Goal: Information Seeking & Learning: Learn about a topic

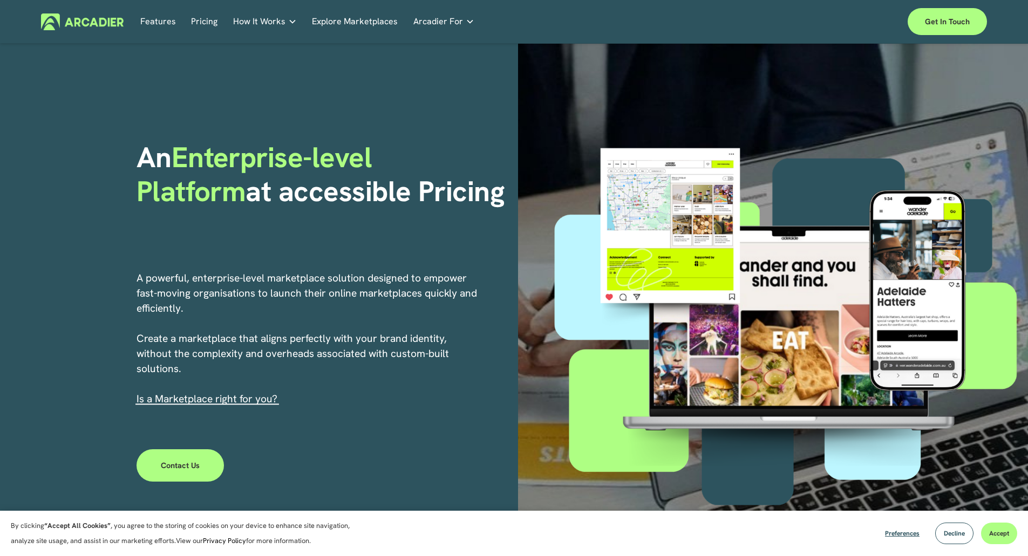
click at [0, 0] on h5 "About Us" at bounding box center [0, 0] width 0 height 0
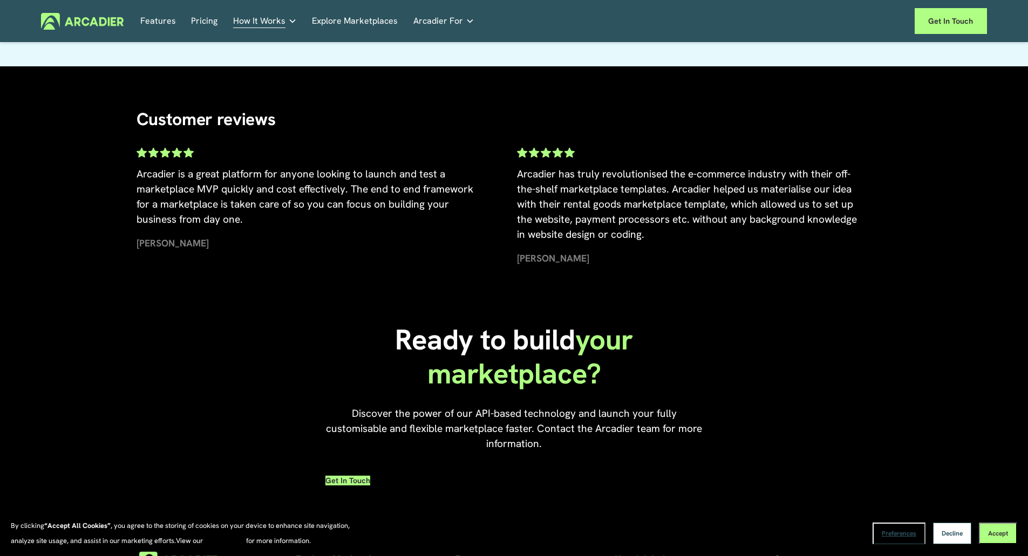
scroll to position [2433, 0]
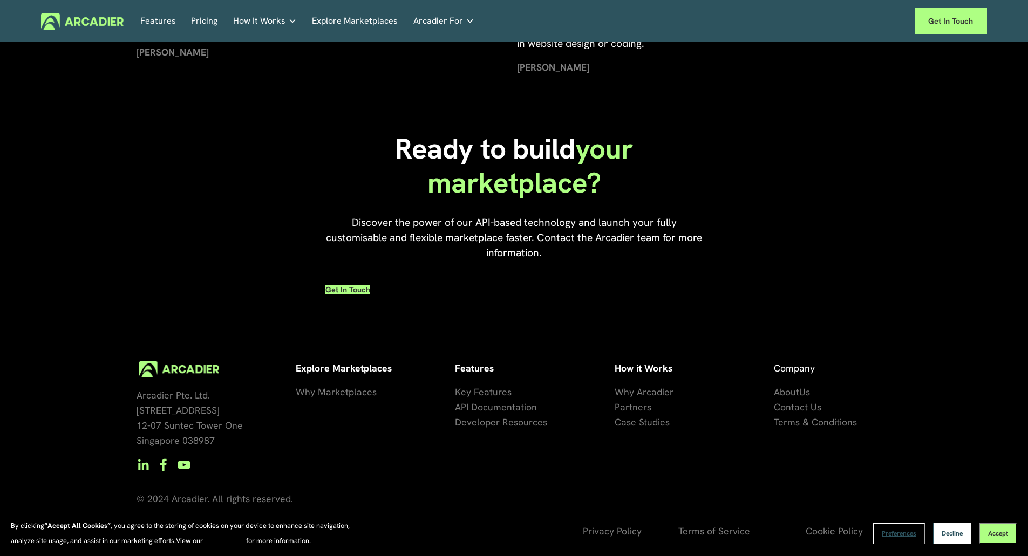
click at [796, 391] on span "About" at bounding box center [786, 392] width 25 height 12
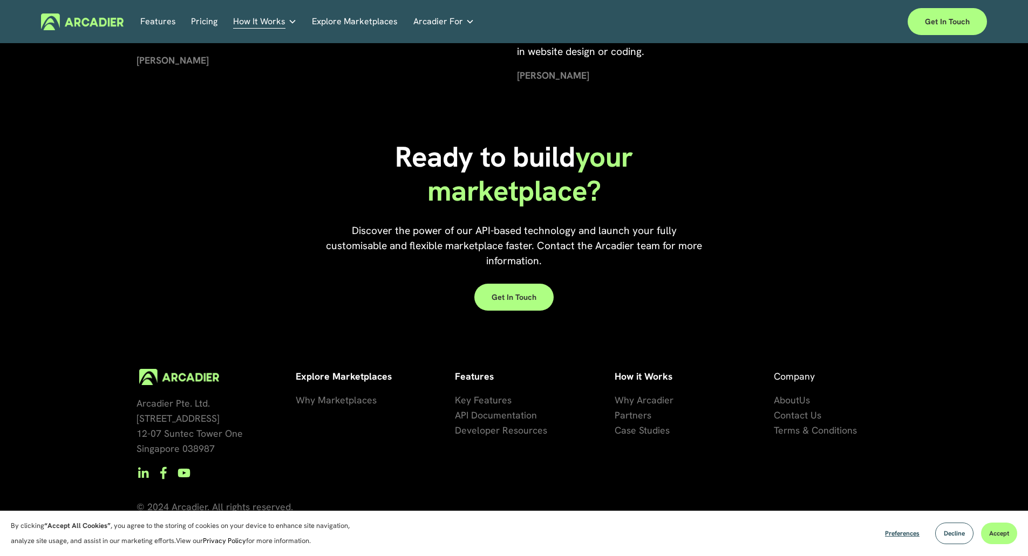
scroll to position [2433, 0]
